Goal: Information Seeking & Learning: Learn about a topic

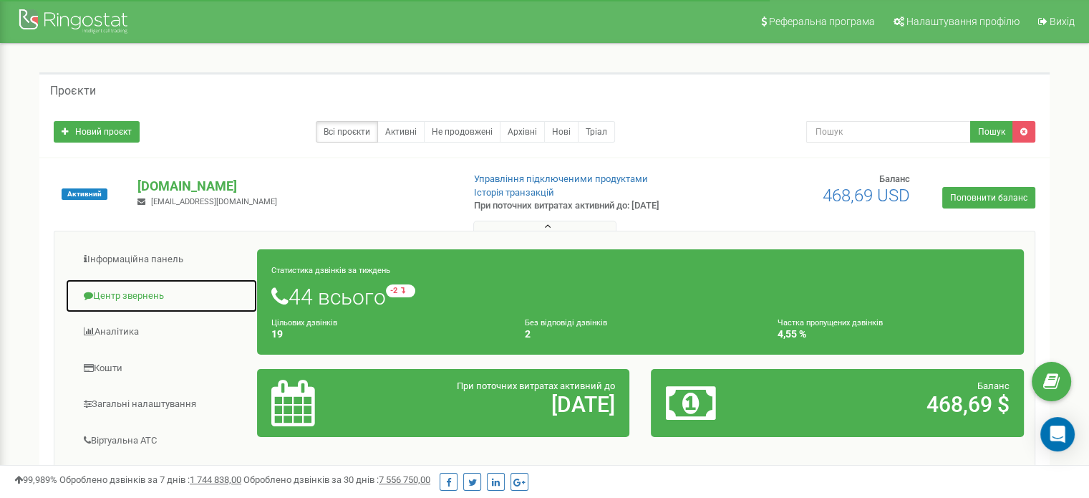
click at [141, 297] on link "Центр звернень" at bounding box center [161, 296] width 193 height 35
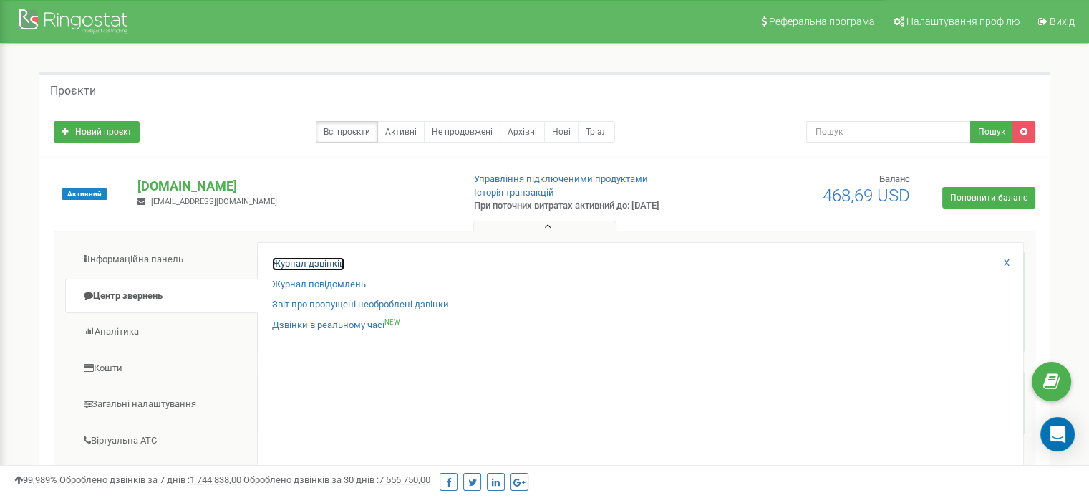
click at [314, 265] on link "Журнал дзвінків" at bounding box center [308, 264] width 72 height 14
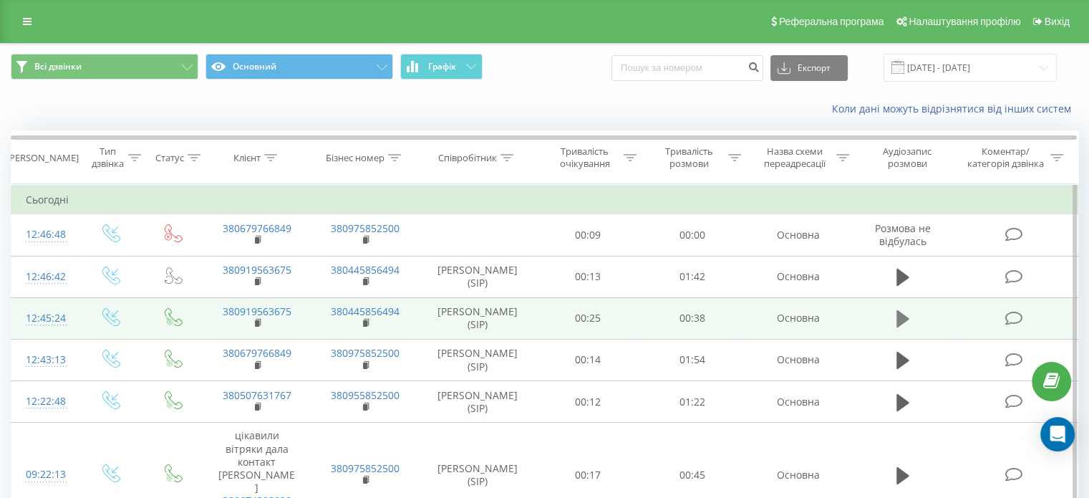
click at [898, 319] on icon at bounding box center [903, 318] width 13 height 17
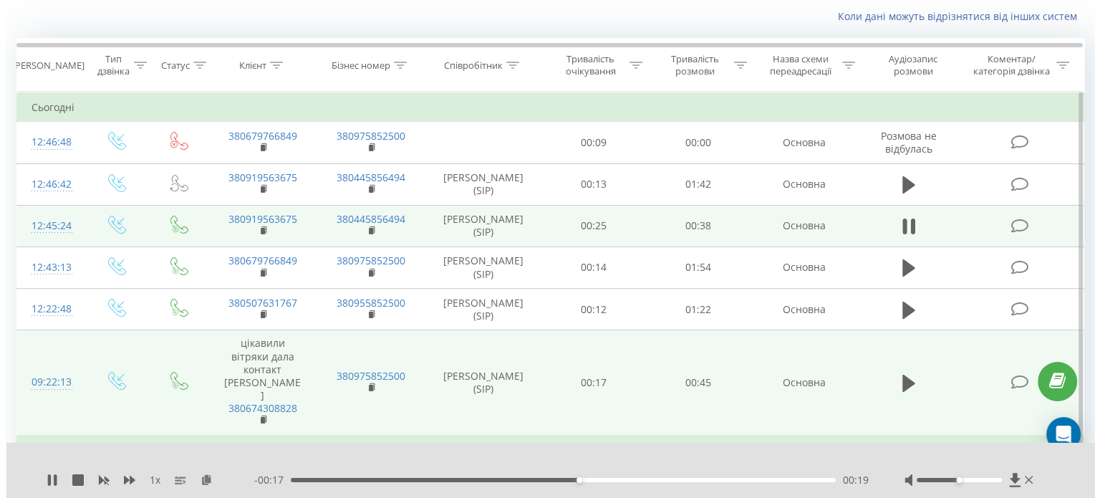
scroll to position [72, 0]
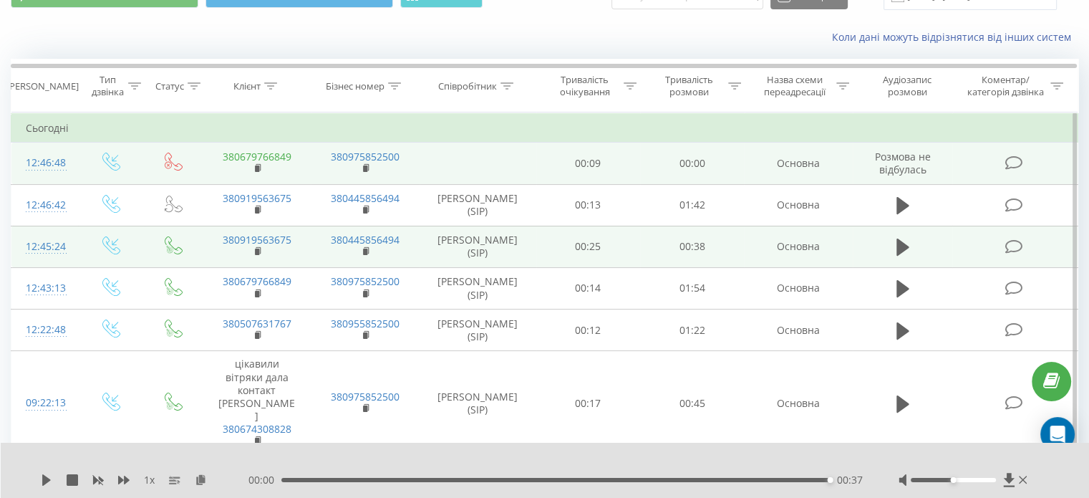
click at [269, 157] on link "380679766849" at bounding box center [257, 157] width 69 height 14
click at [48, 157] on div "12:46:48" at bounding box center [45, 163] width 38 height 28
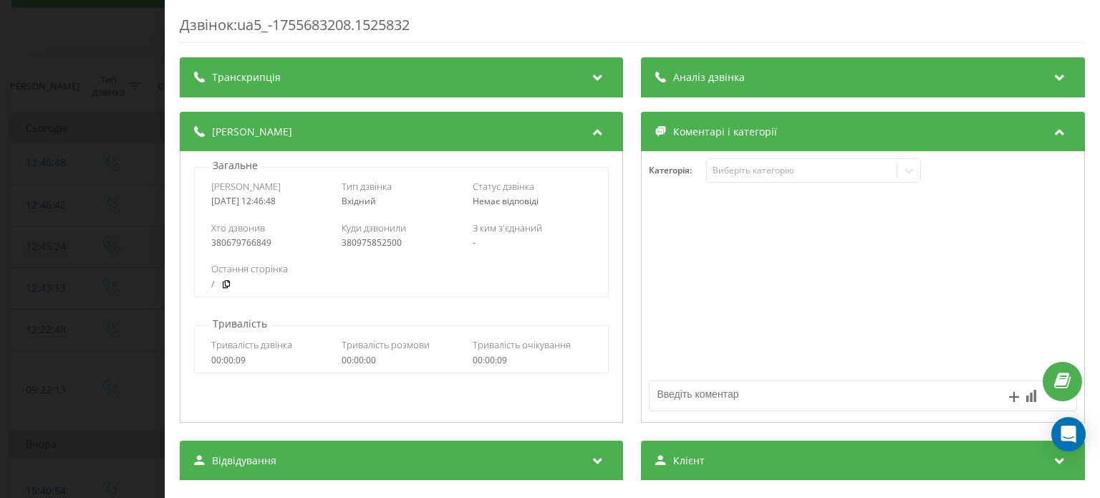
click at [730, 77] on span "Аналіз дзвінка" at bounding box center [710, 77] width 72 height 14
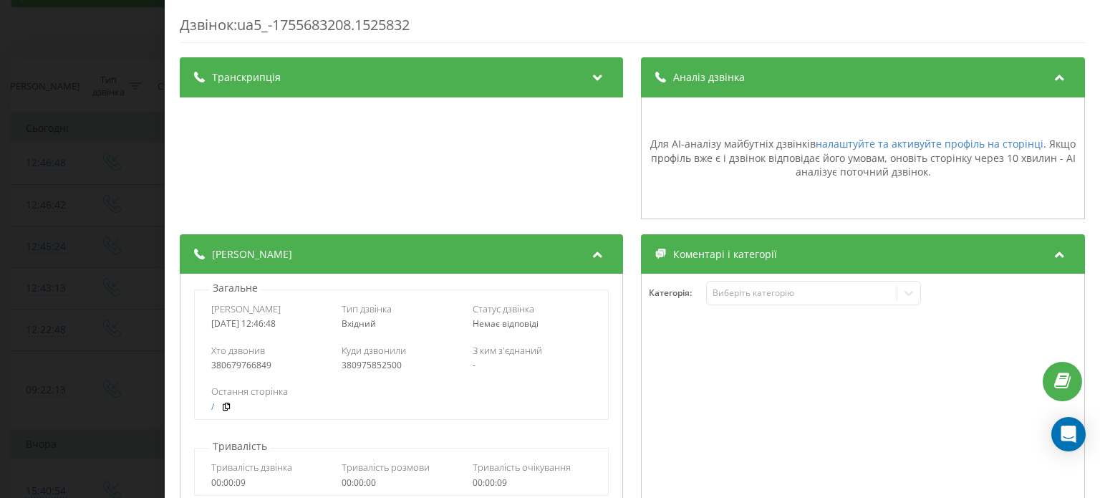
click at [730, 77] on span "Аналіз дзвінка" at bounding box center [710, 77] width 72 height 14
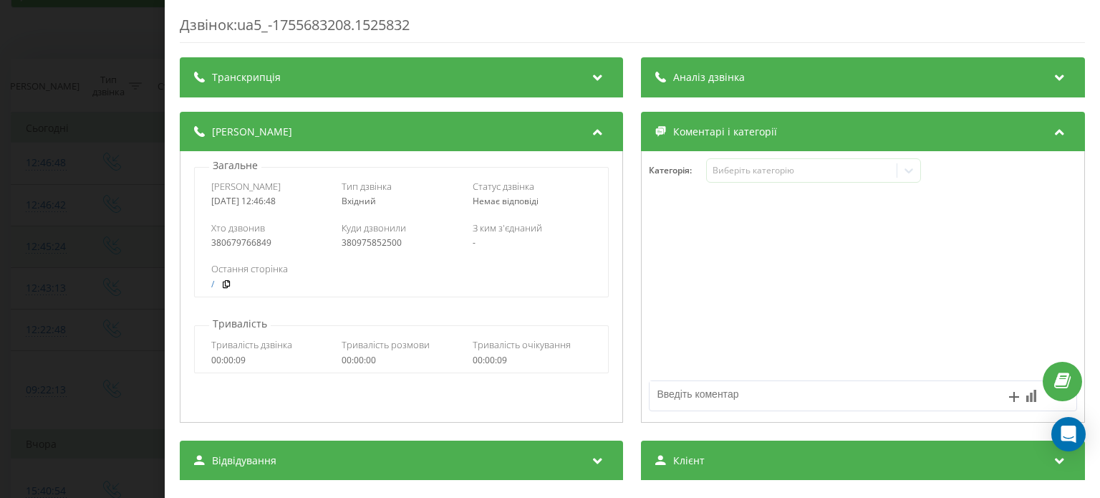
click at [70, 180] on div "Дзвінок : ua5_-1755683208.1525832 Транскрипція Для AI-аналізу майбутніх дзвінкі…" at bounding box center [550, 249] width 1100 height 498
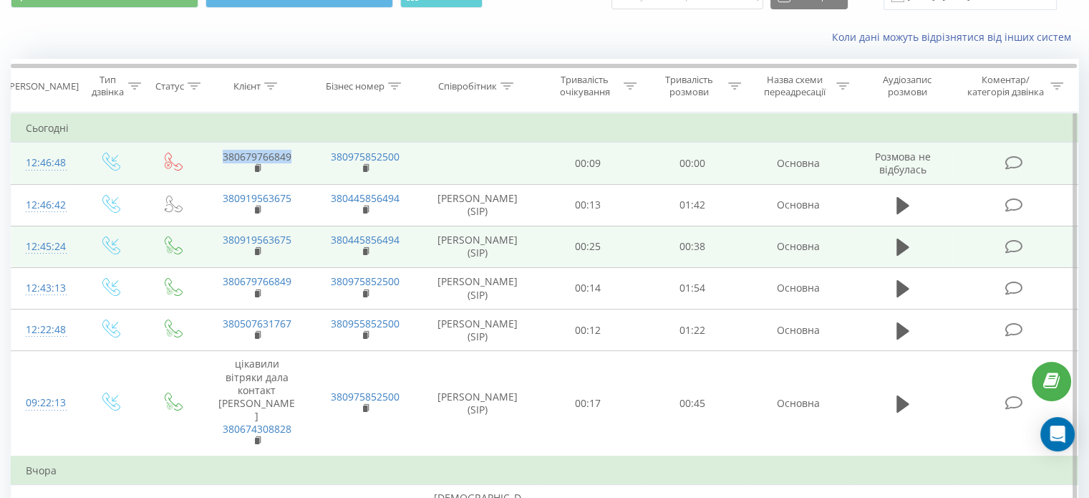
drag, startPoint x: 215, startPoint y: 154, endPoint x: 291, endPoint y: 155, distance: 75.9
click at [291, 155] on td "380679766849" at bounding box center [257, 164] width 108 height 42
click at [256, 155] on link "380679766849" at bounding box center [257, 157] width 69 height 14
